Goal: Task Accomplishment & Management: Use online tool/utility

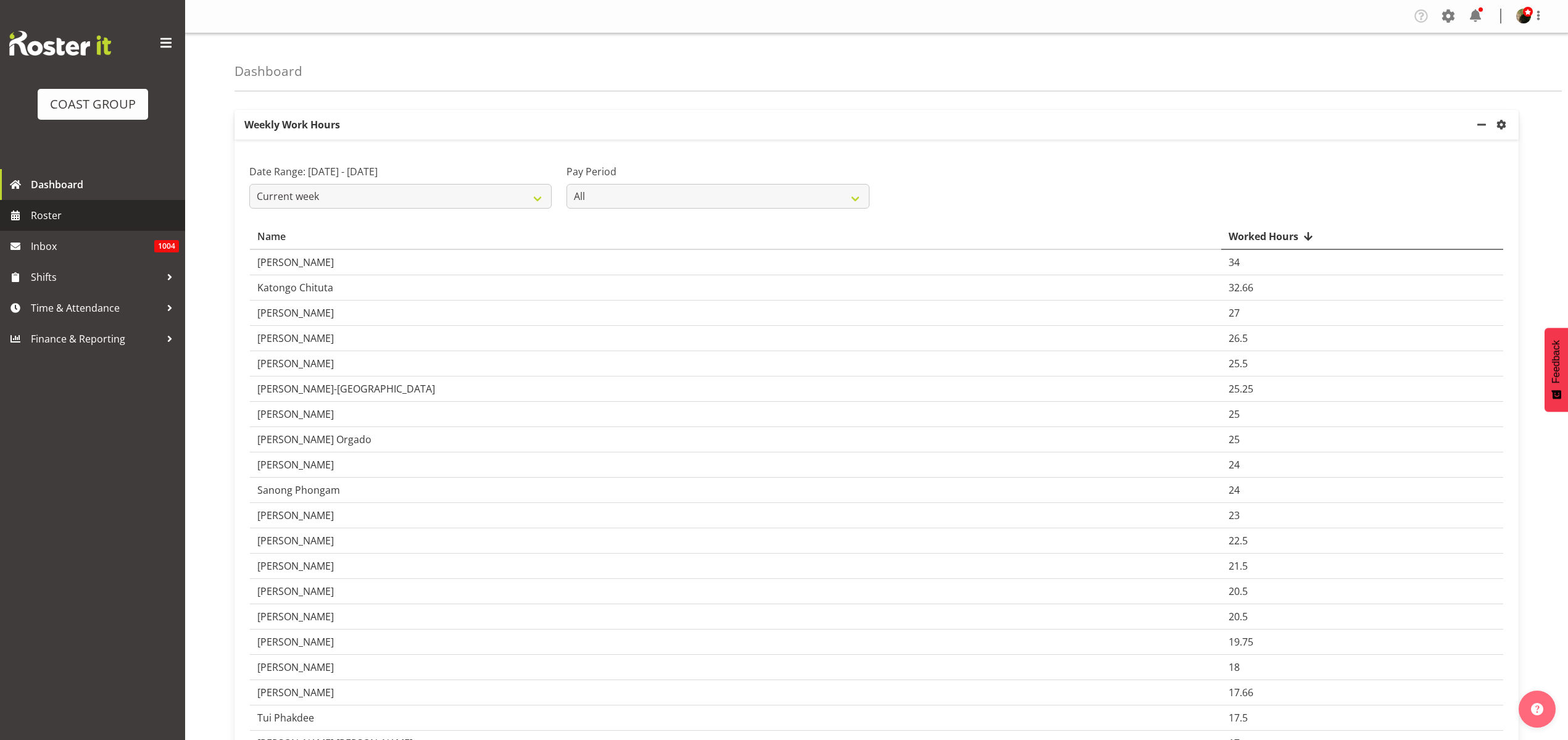
click at [68, 218] on span "Roster" at bounding box center [104, 215] width 148 height 19
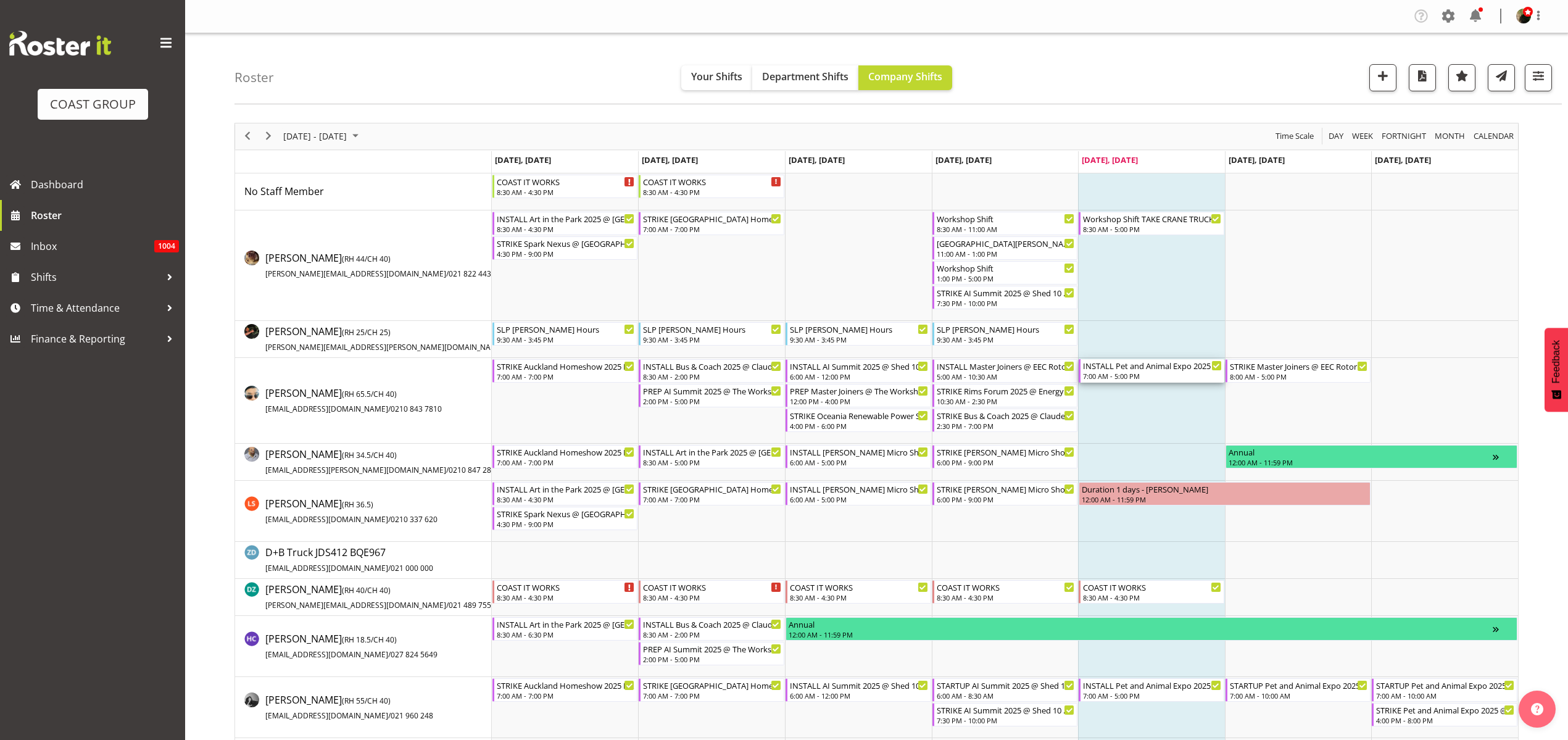
click at [1153, 371] on div "7:00 AM - 5:00 PM" at bounding box center [1153, 375] width 139 height 10
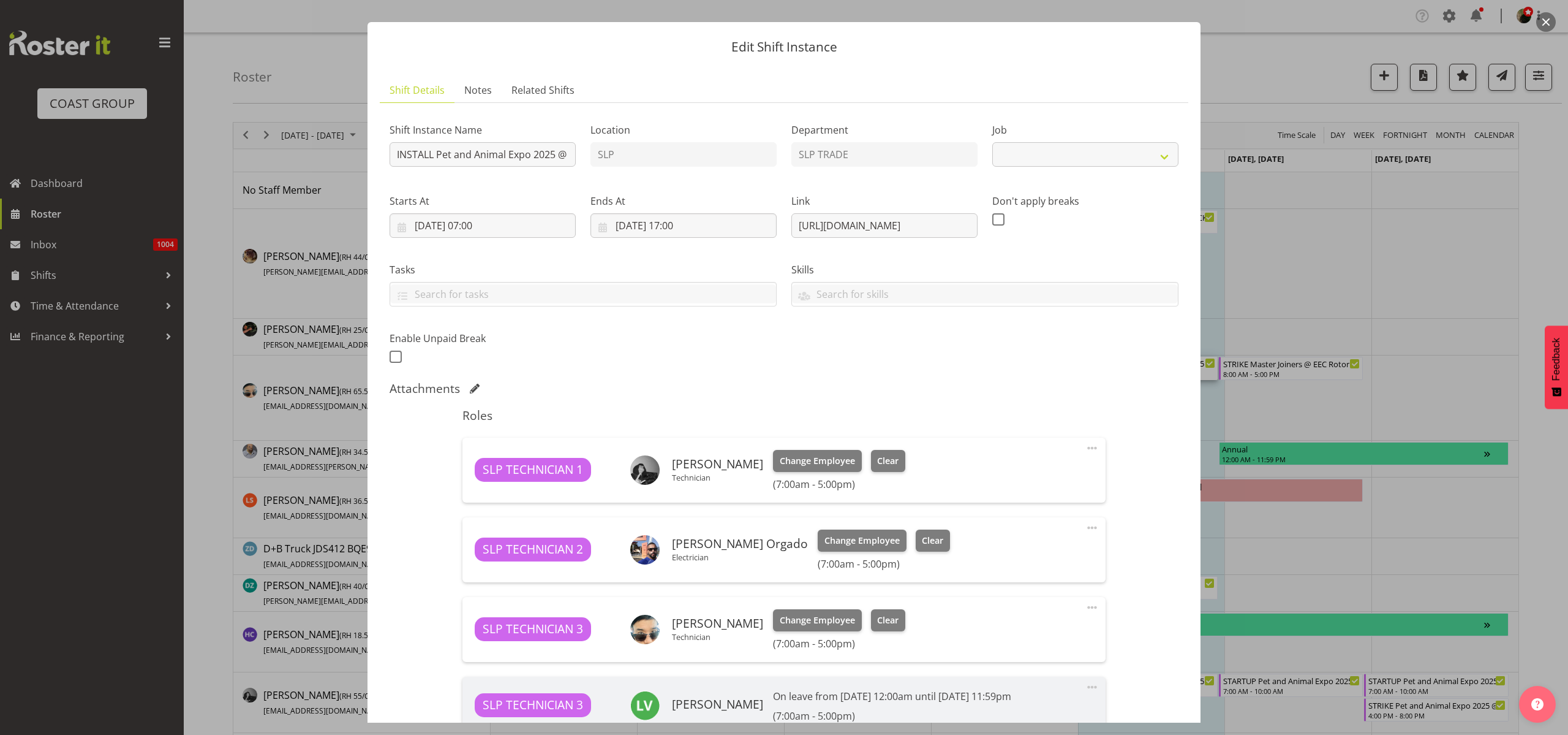
select select "10165"
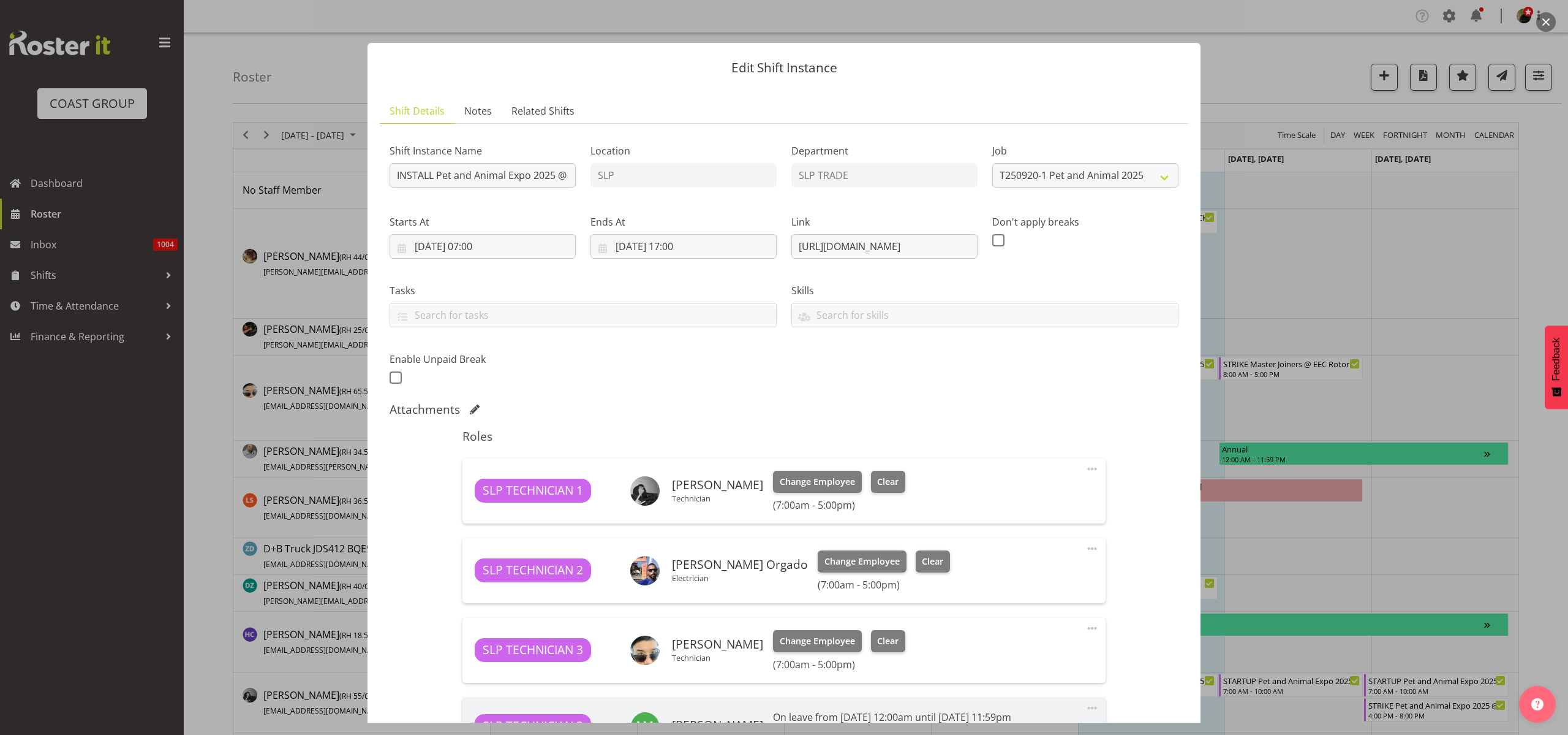
click at [1552, 22] on button "button" at bounding box center [1546, 22] width 20 height 20
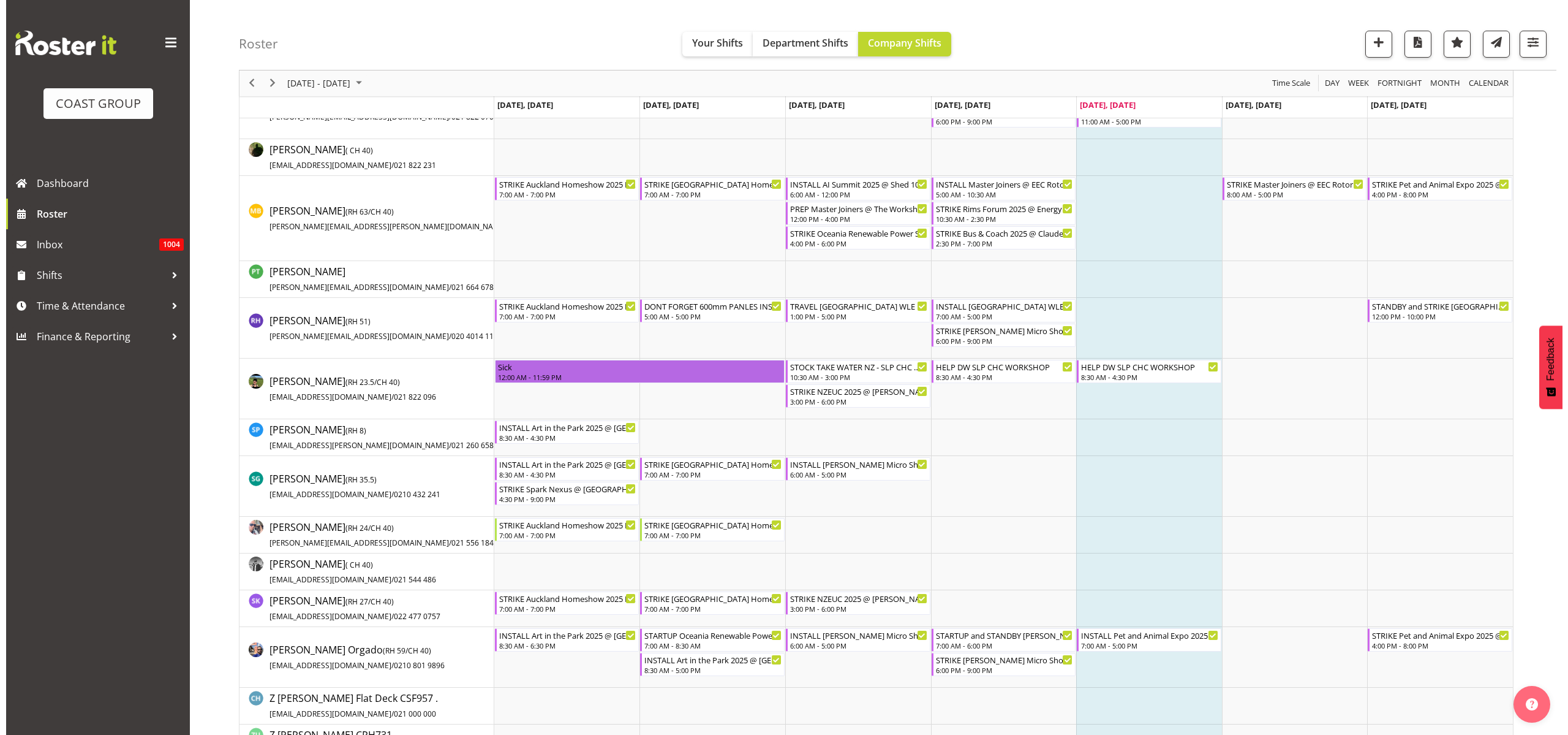
scroll to position [1149, 0]
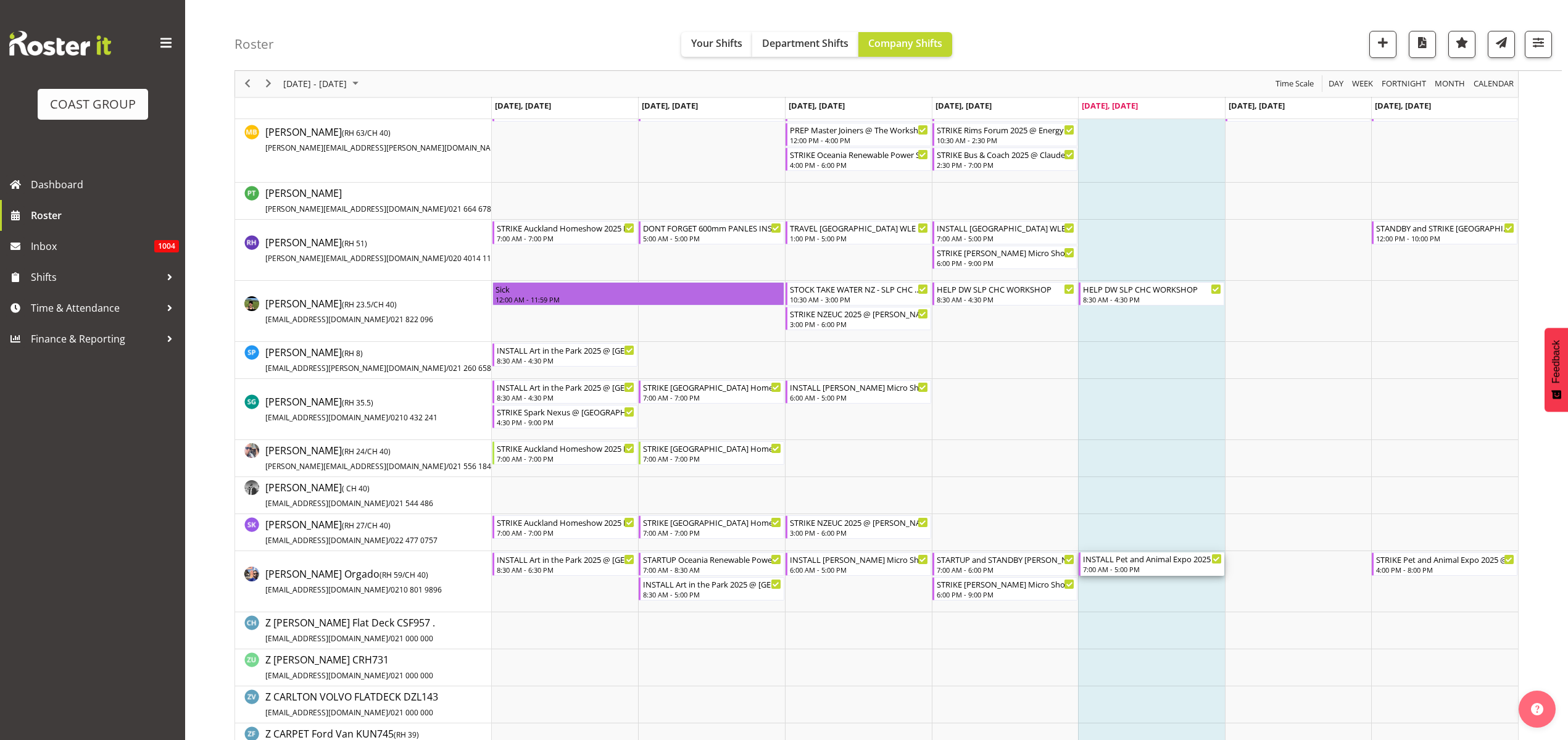
click at [1101, 566] on div "7:00 AM - 5:00 PM" at bounding box center [1153, 569] width 139 height 10
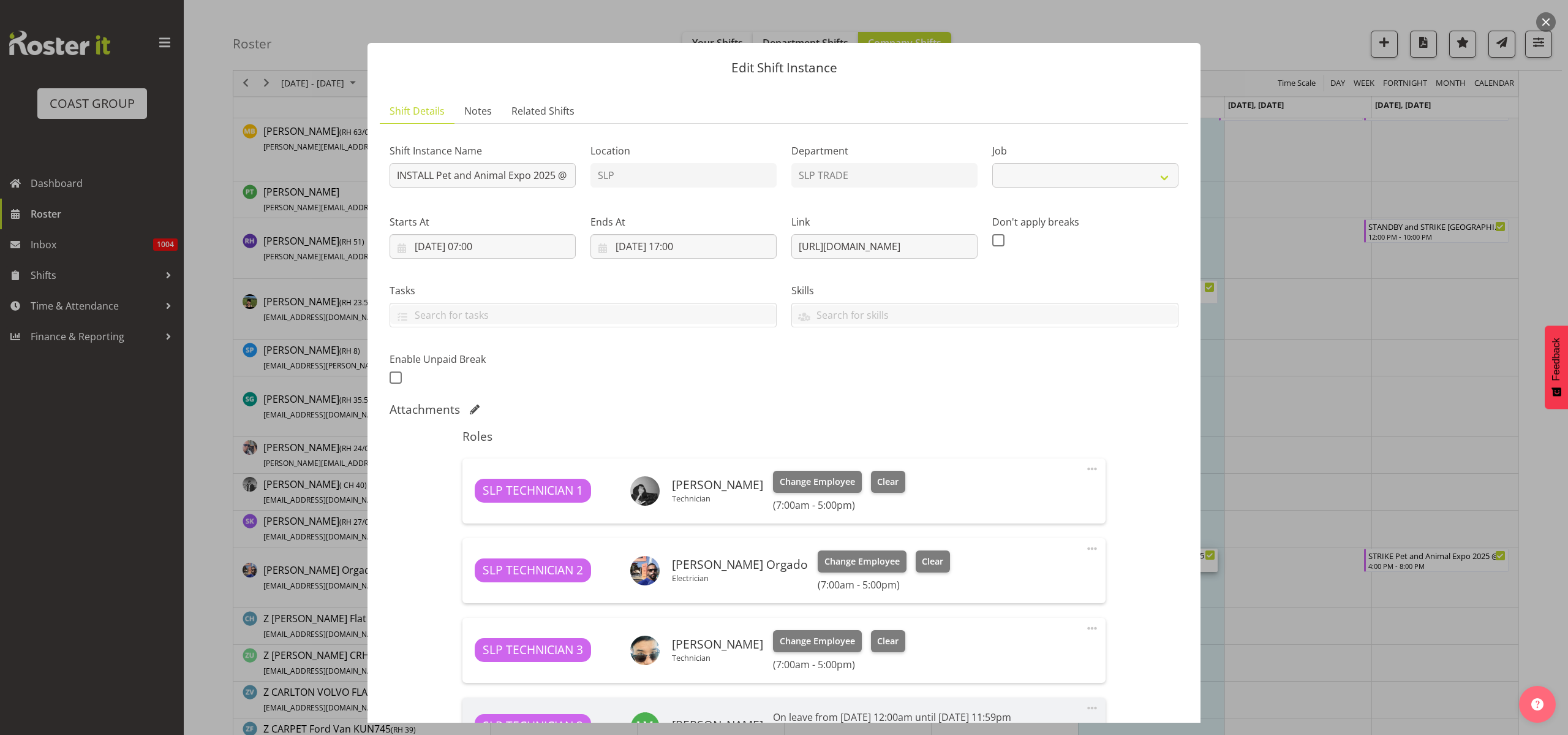
select select "10165"
drag, startPoint x: 788, startPoint y: 243, endPoint x: 1325, endPoint y: 243, distance: 537.0
click at [1325, 243] on div "Edit Shift Instance Shift Details Notes Related Shifts Shift Instance Name INST…" at bounding box center [784, 368] width 1568 height 735
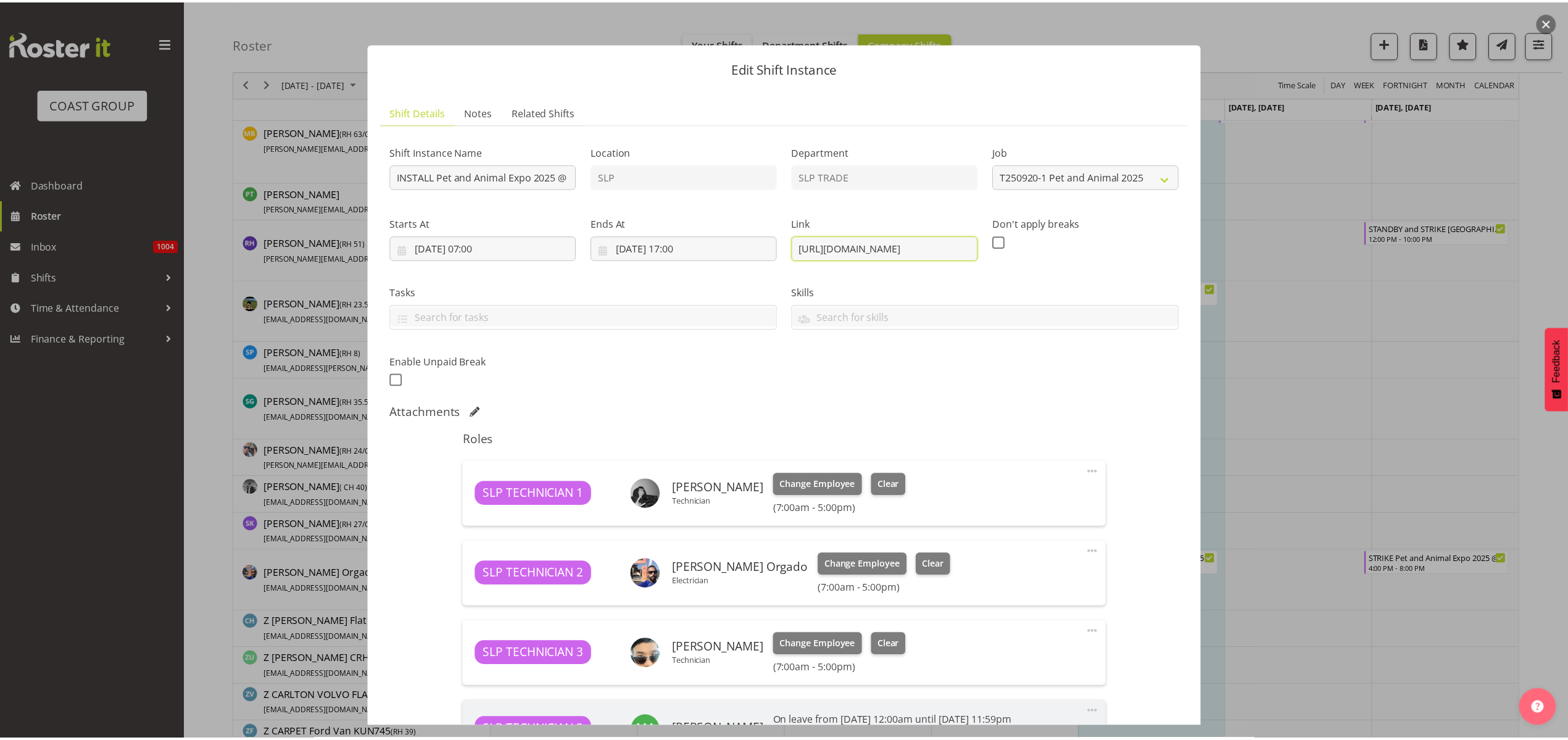
scroll to position [0, 0]
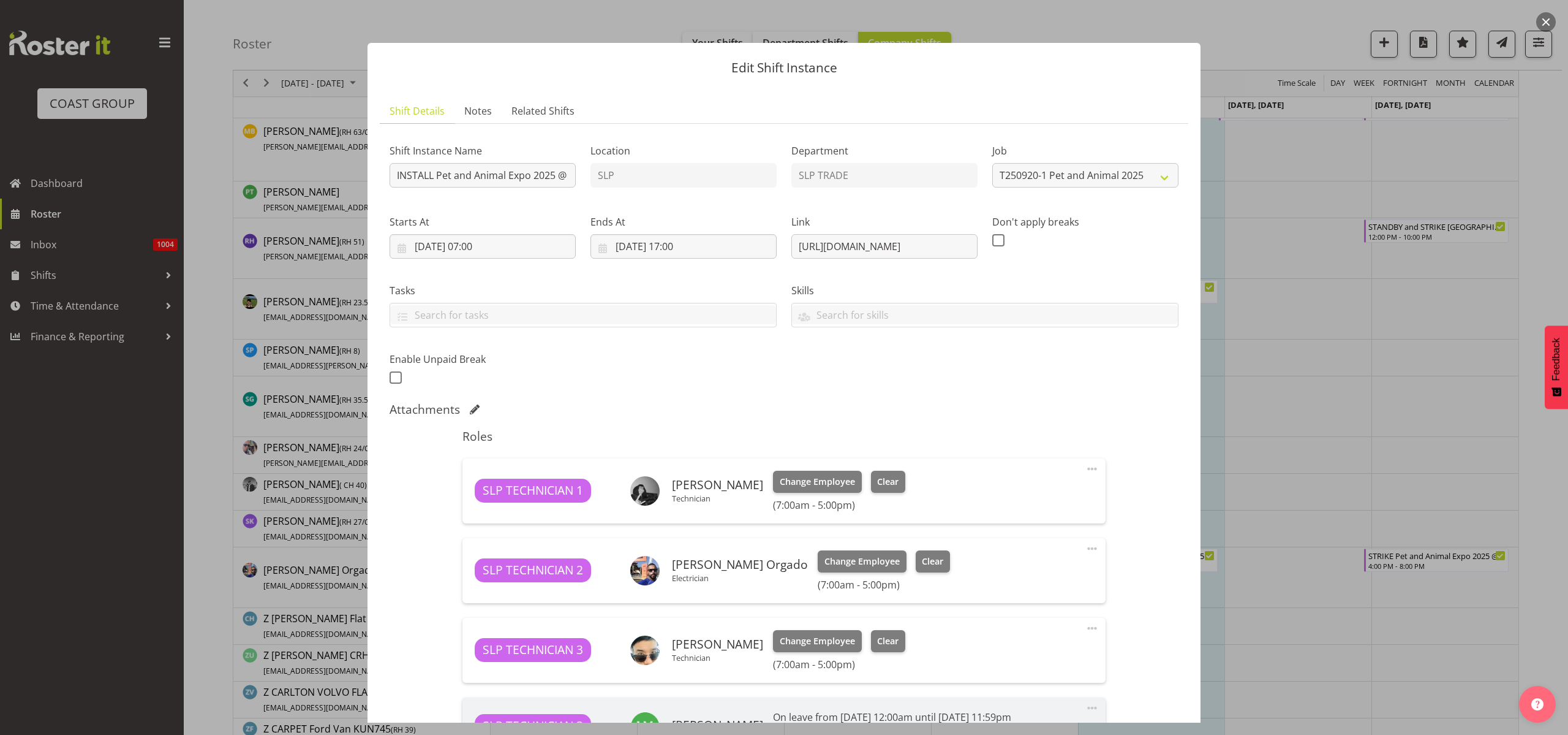
click at [1548, 20] on button "button" at bounding box center [1546, 22] width 20 height 20
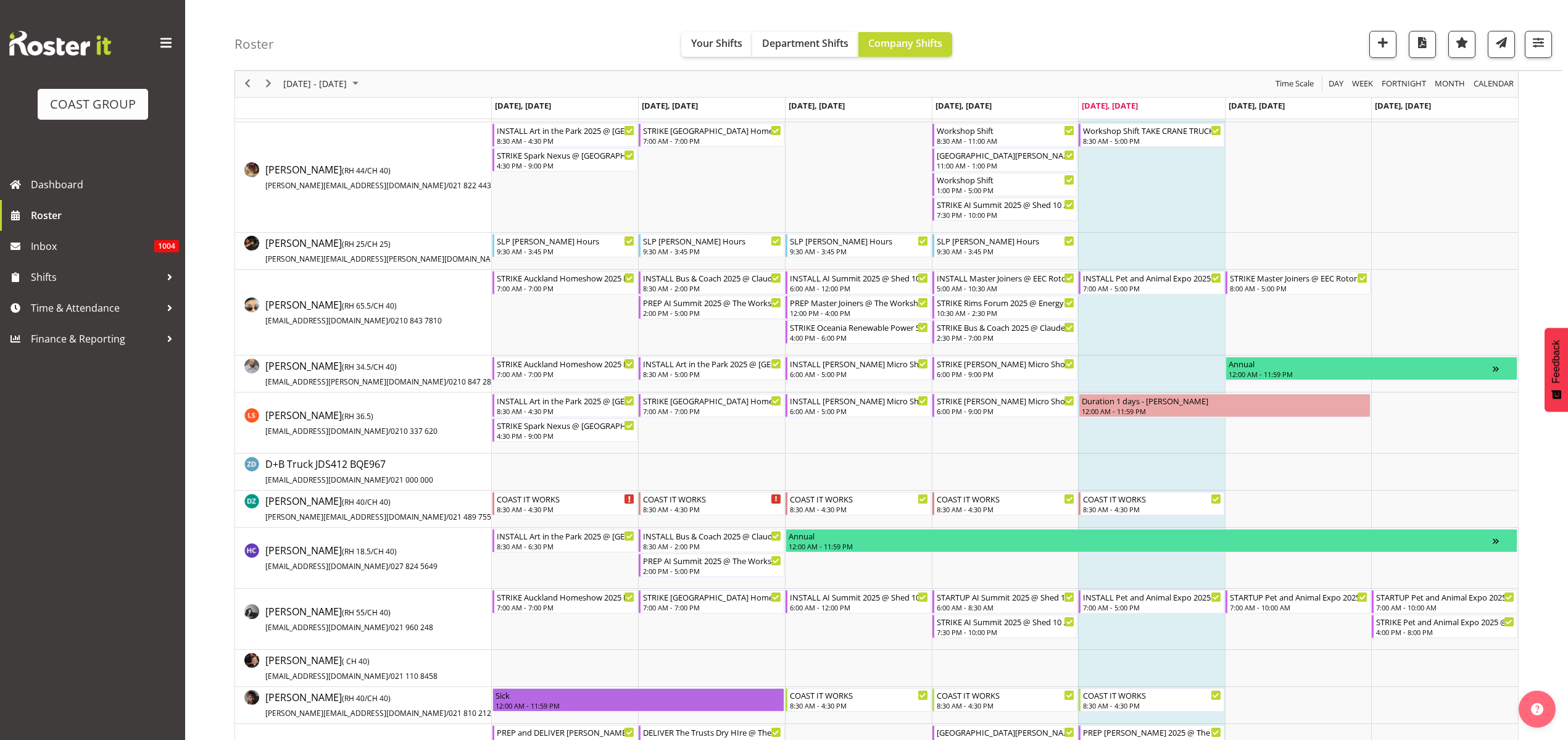
scroll to position [155, 0]
